Goal: Task Accomplishment & Management: Manage account settings

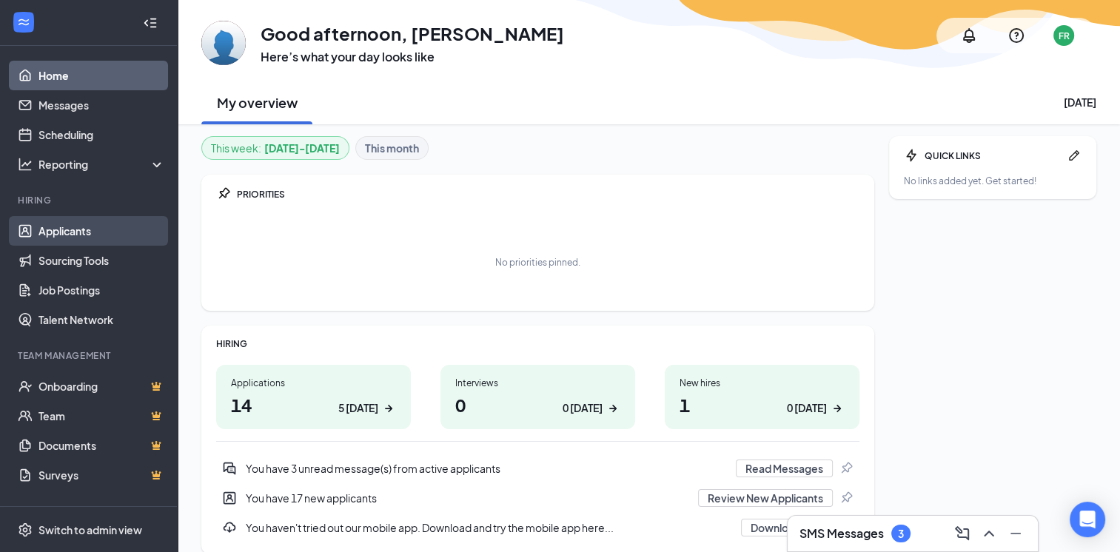
click at [81, 232] on link "Applicants" at bounding box center [101, 231] width 127 height 30
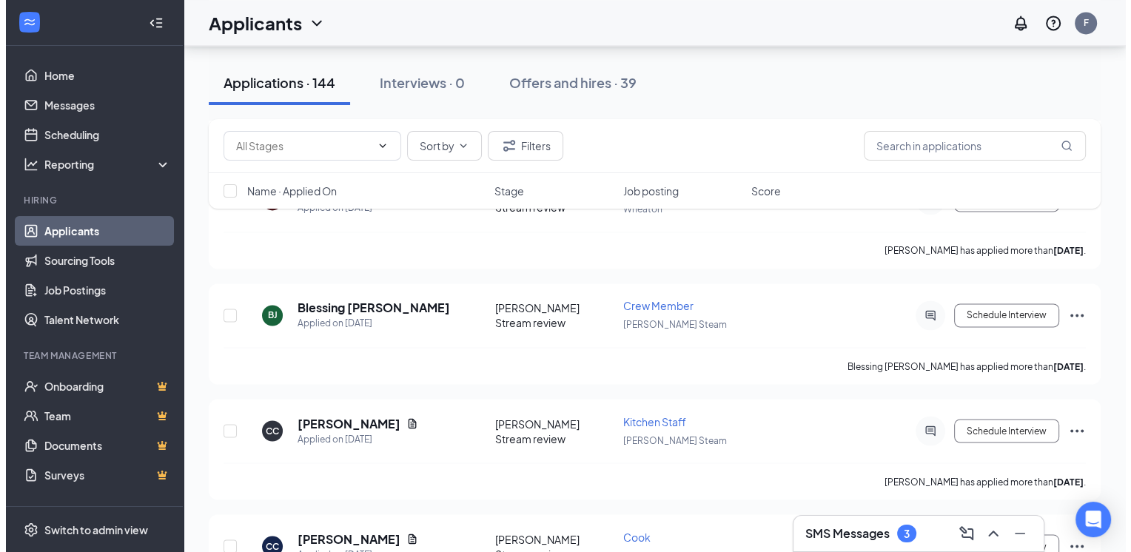
scroll to position [2516, 0]
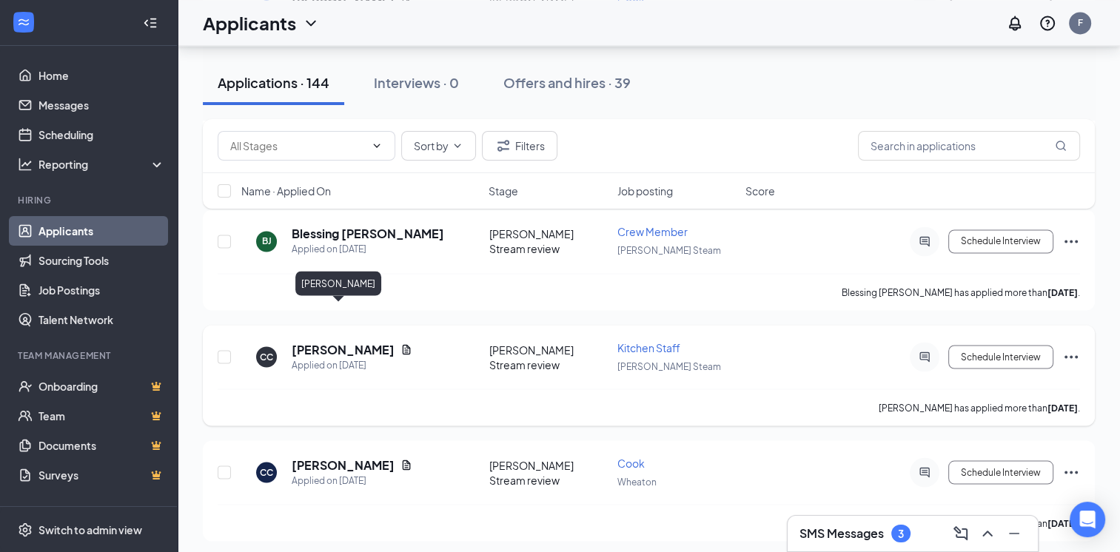
click at [348, 341] on h5 "Charlie Cage" at bounding box center [343, 349] width 103 height 16
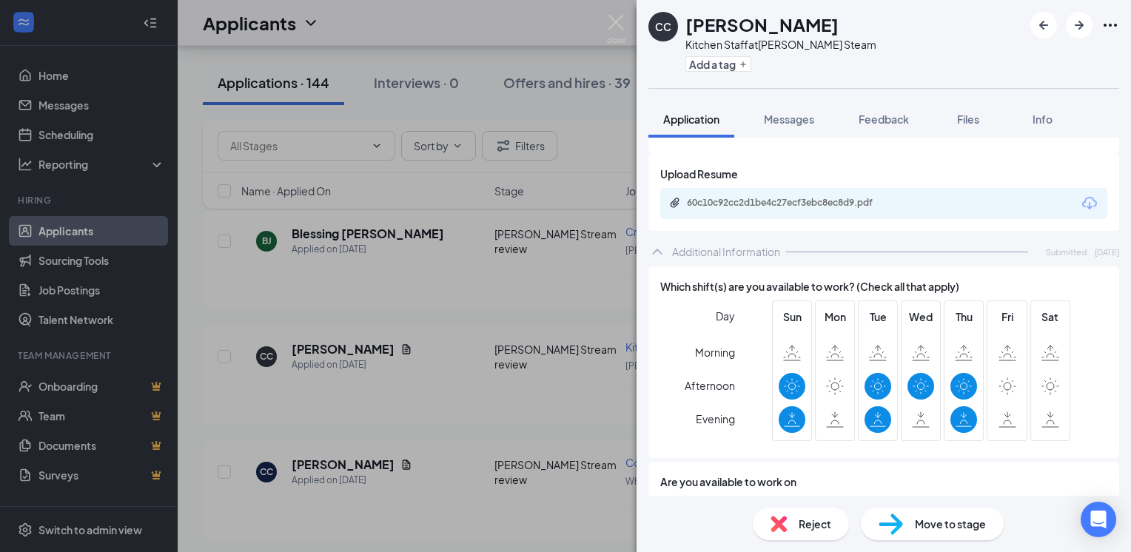
scroll to position [518, 0]
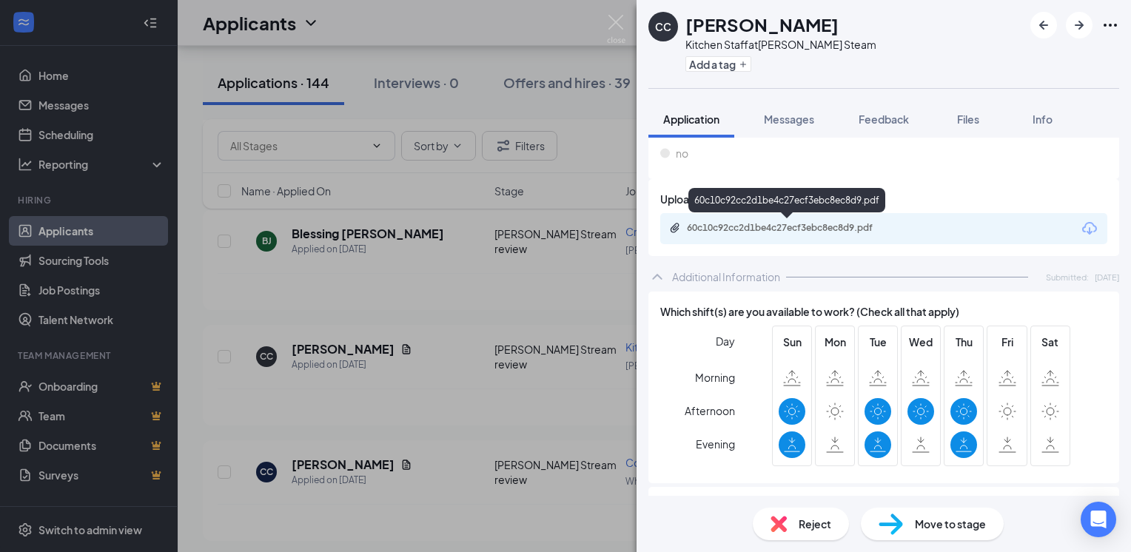
click at [804, 232] on div "60c10c92cc2d1be4c27ecf3ebc8ec8d9.pdf" at bounding box center [790, 228] width 207 height 12
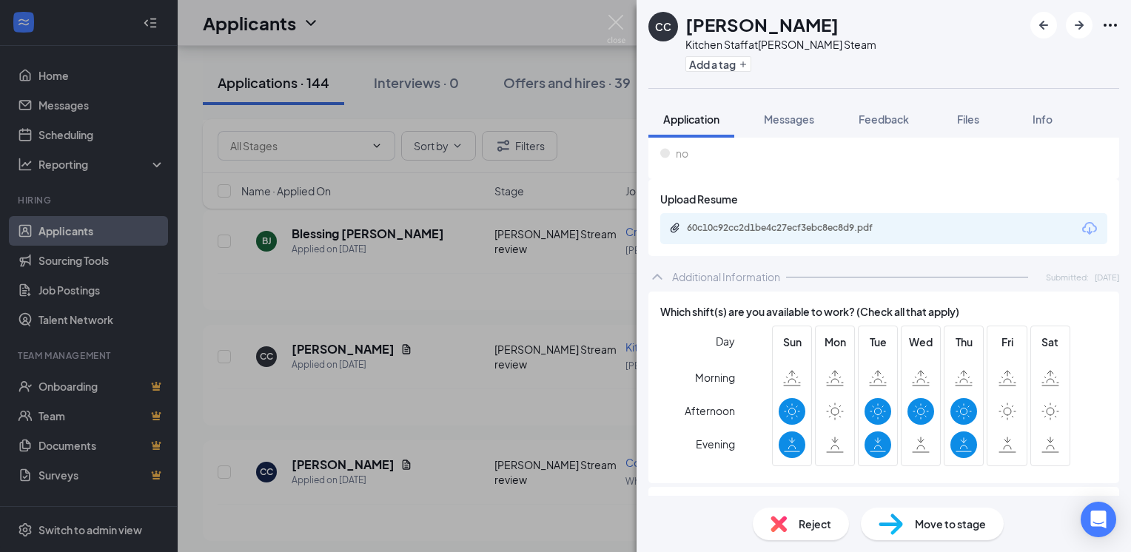
scroll to position [666, 0]
